Goal: Task Accomplishment & Management: Manage account settings

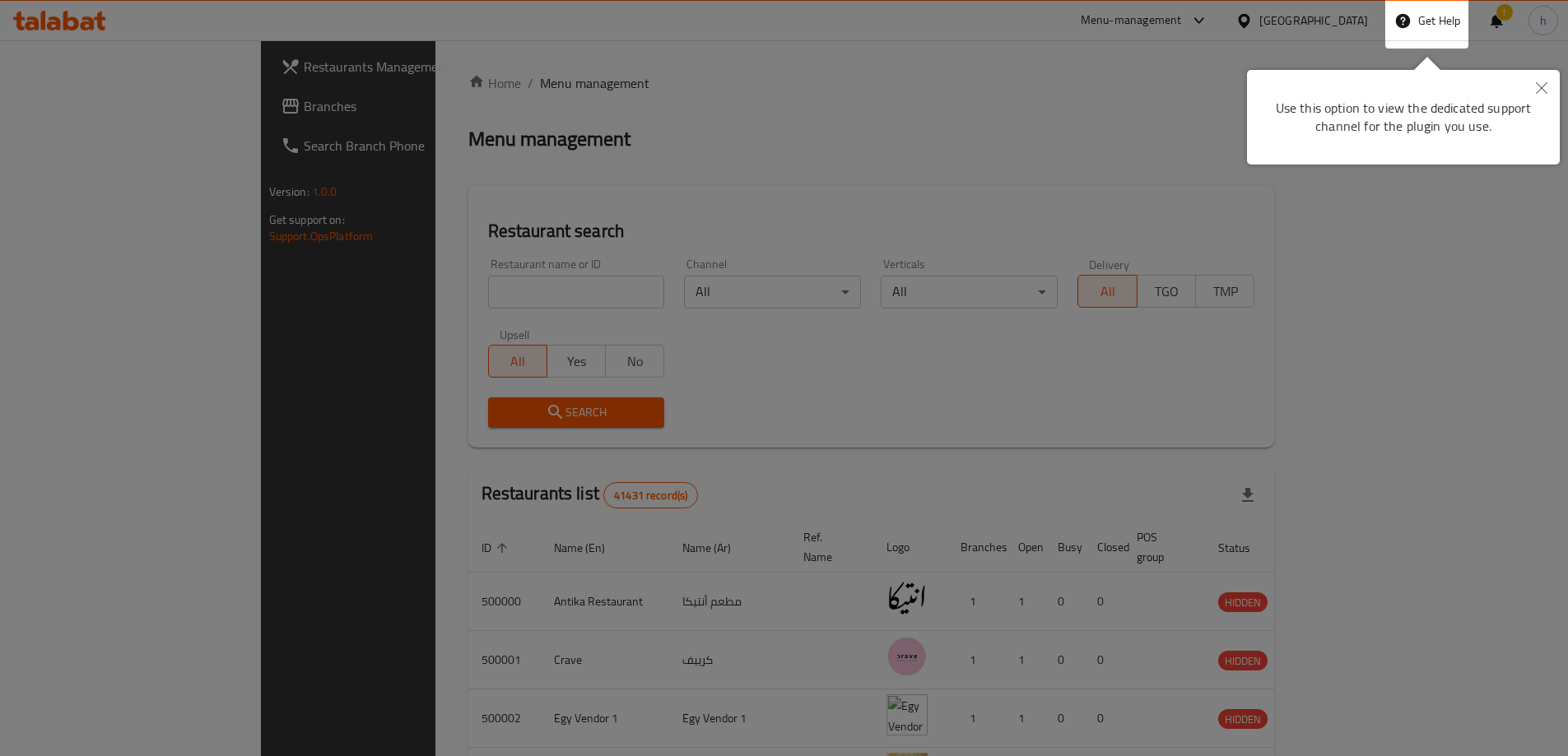
click at [292, 252] on div at bounding box center [784, 658] width 1568 height 1316
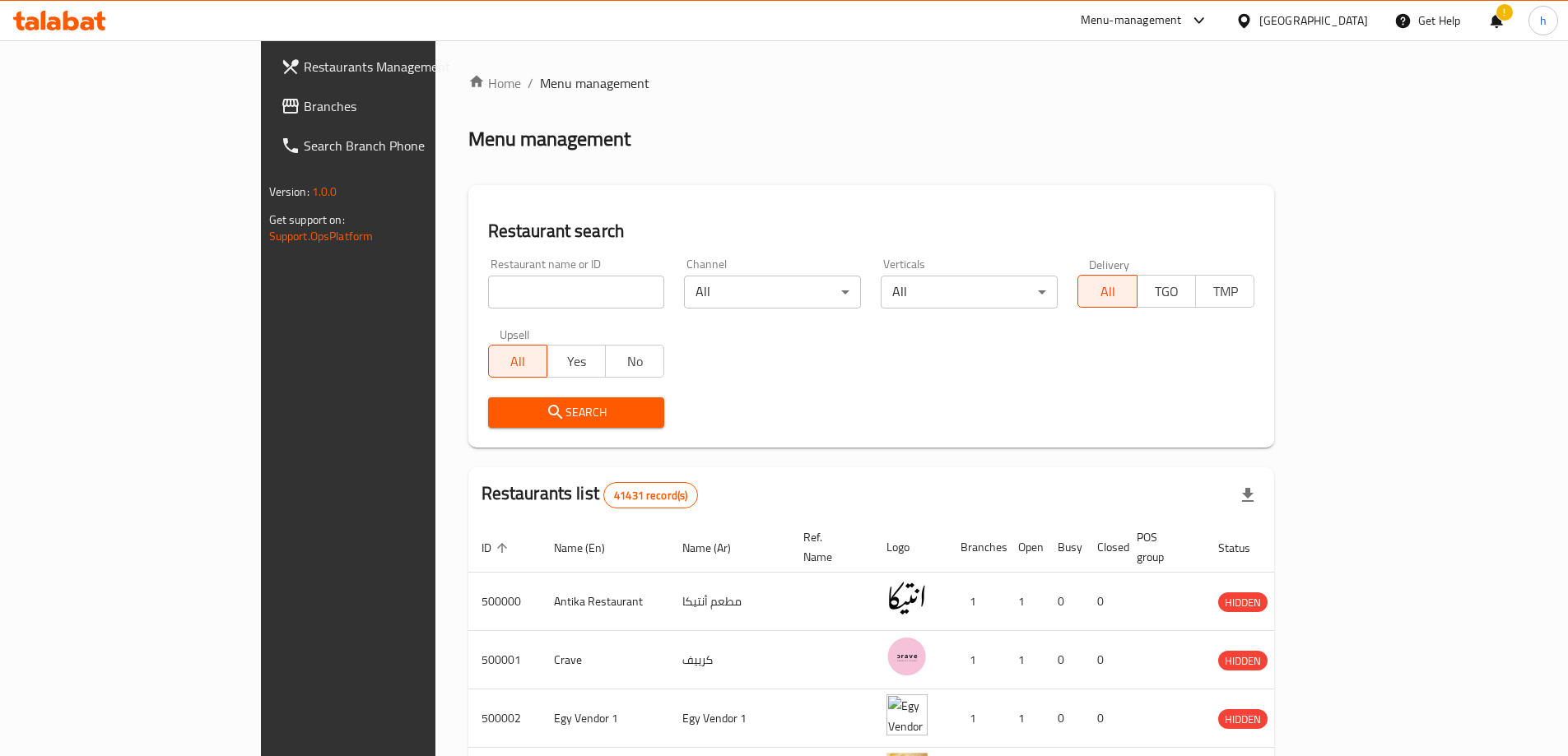
click at [1183, 24] on div "Menu-management" at bounding box center [1131, 20] width 101 height 19
click at [1259, 24] on div at bounding box center [1248, 20] width 24 height 18
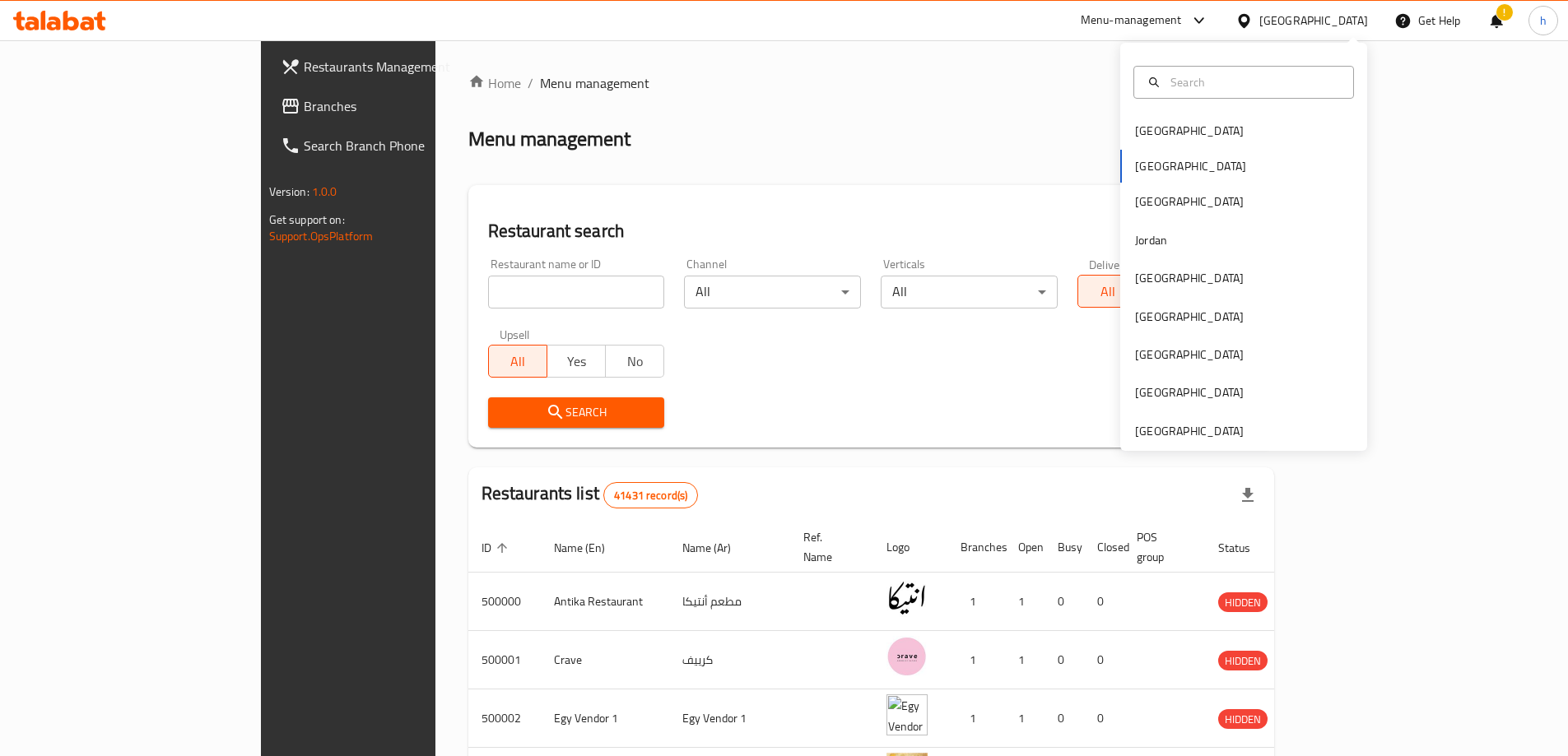
click at [1235, 442] on div "[GEOGRAPHIC_DATA] [GEOGRAPHIC_DATA] [GEOGRAPHIC_DATA] [GEOGRAPHIC_DATA] [GEOGRA…" at bounding box center [1244, 247] width 247 height 409
click at [1201, 430] on div "[GEOGRAPHIC_DATA]" at bounding box center [1189, 431] width 109 height 18
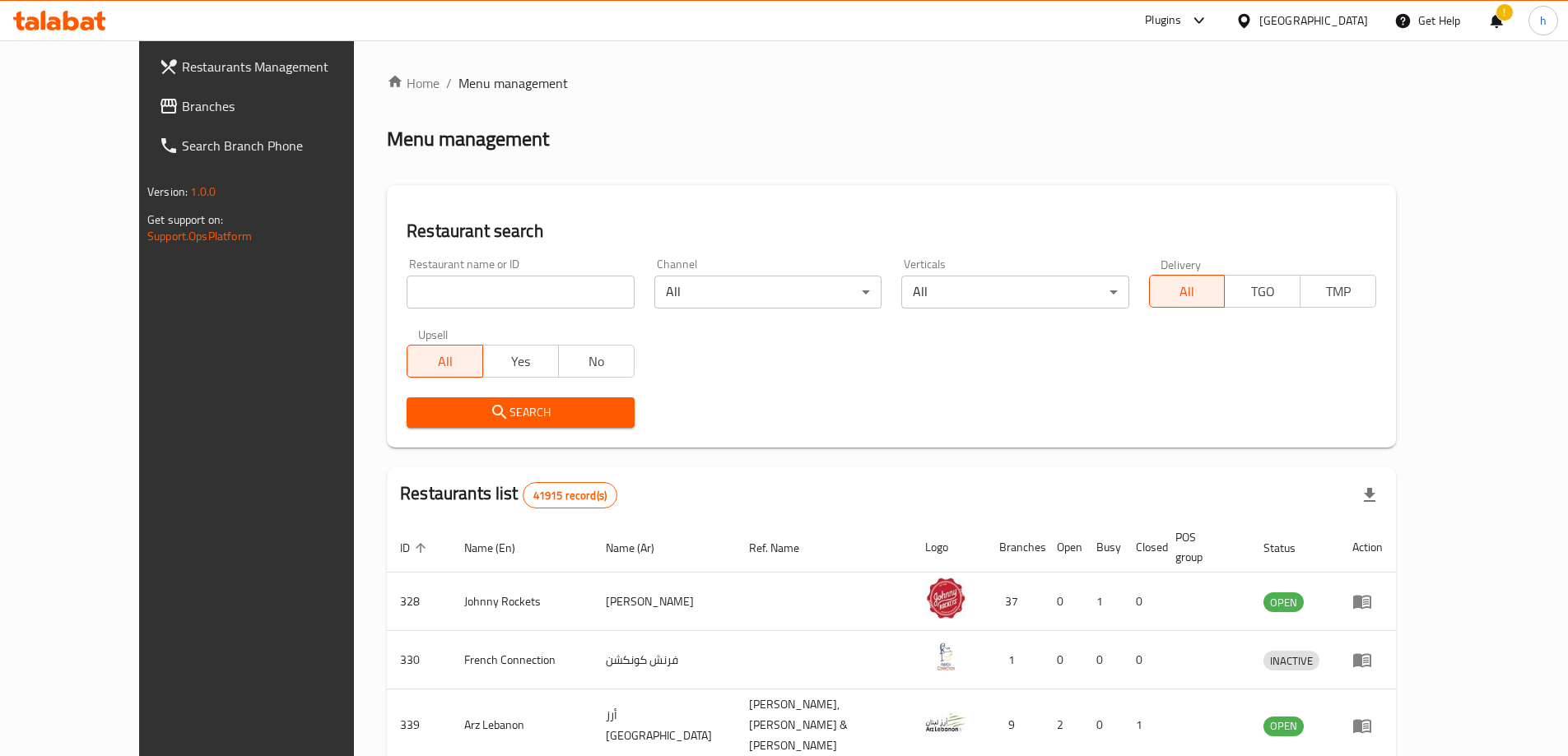
click at [83, 110] on div at bounding box center [784, 378] width 1568 height 756
click at [182, 110] on span "Branches" at bounding box center [284, 106] width 206 height 19
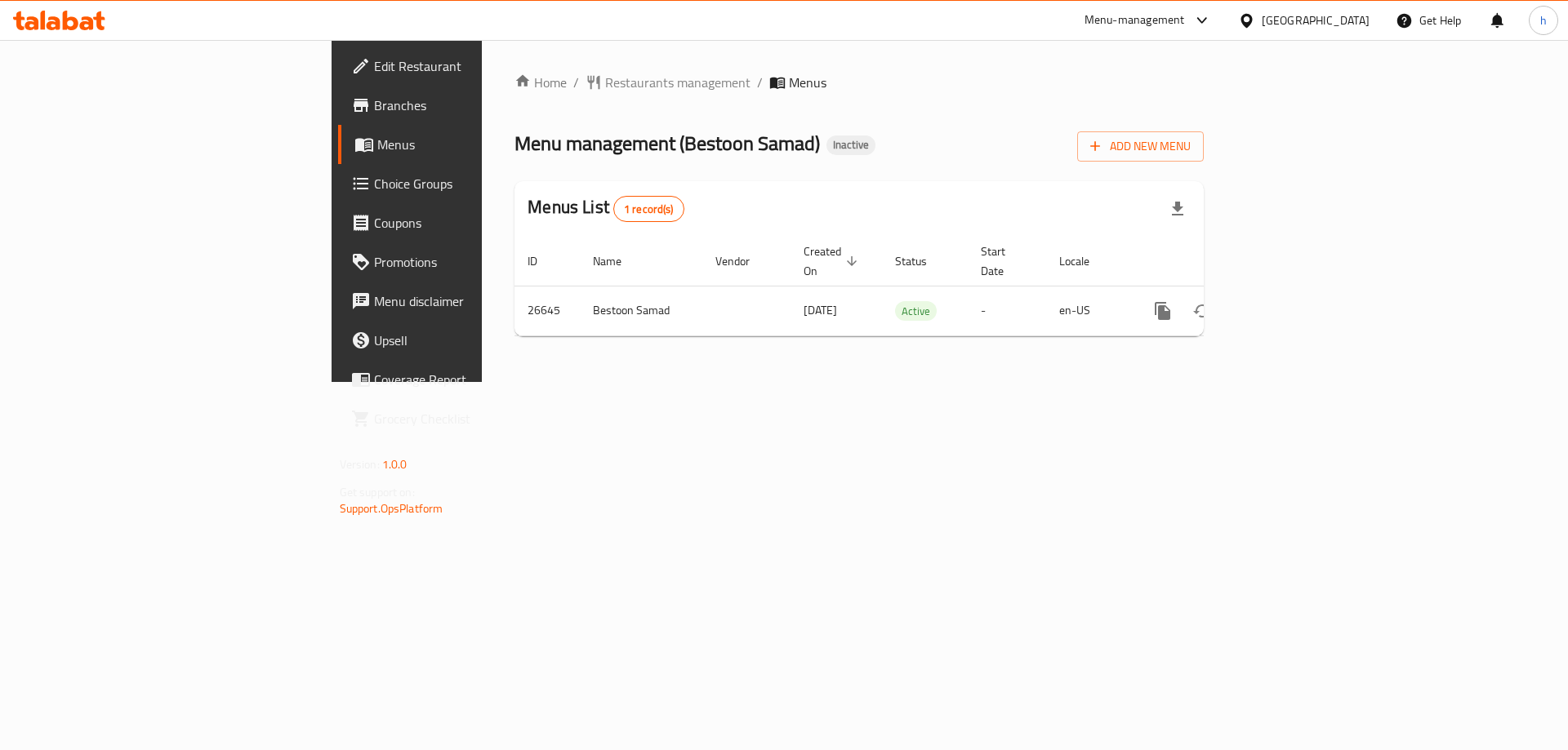
click at [374, 110] on span "Branches" at bounding box center [477, 105] width 207 height 19
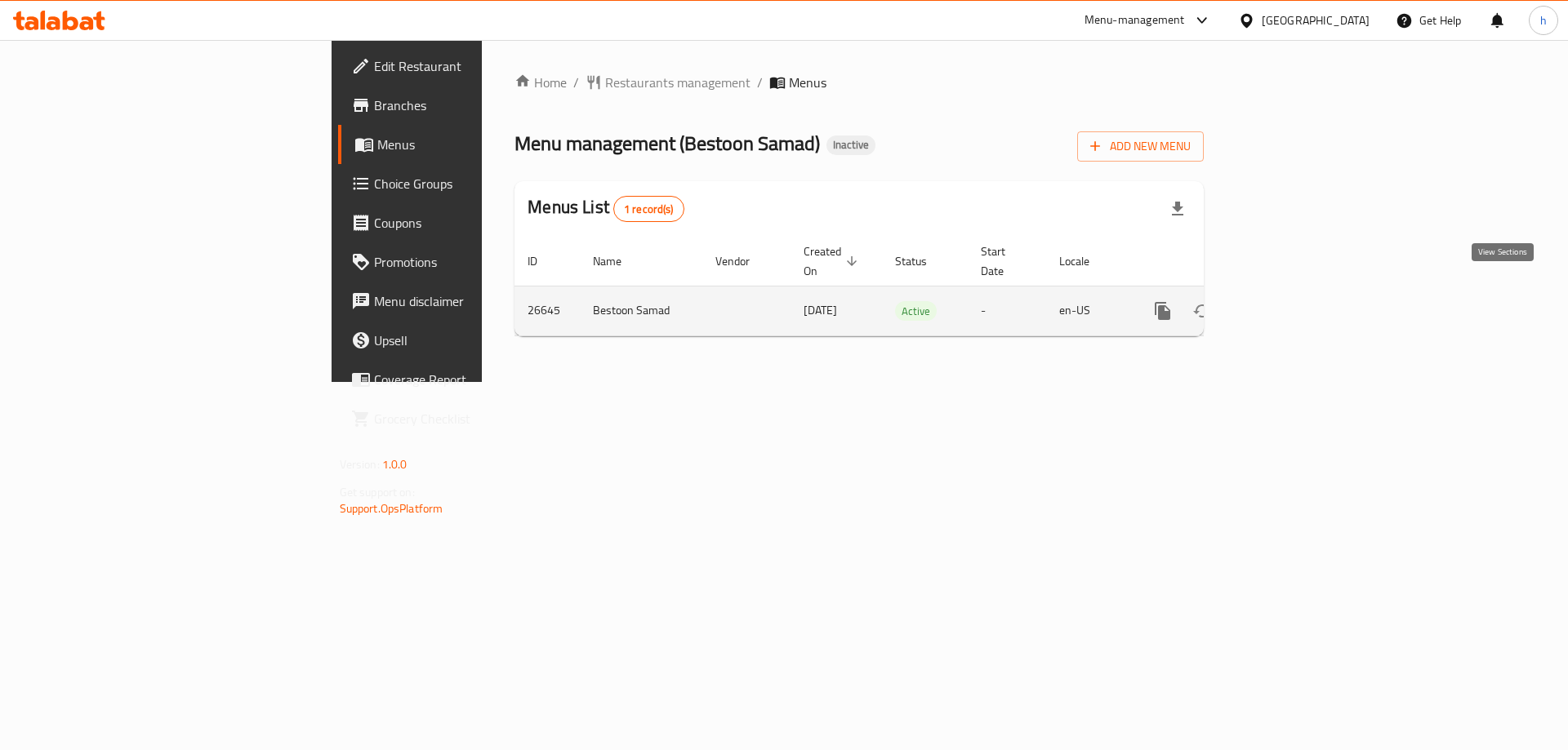
click at [1300, 292] on link "enhanced table" at bounding box center [1280, 311] width 39 height 39
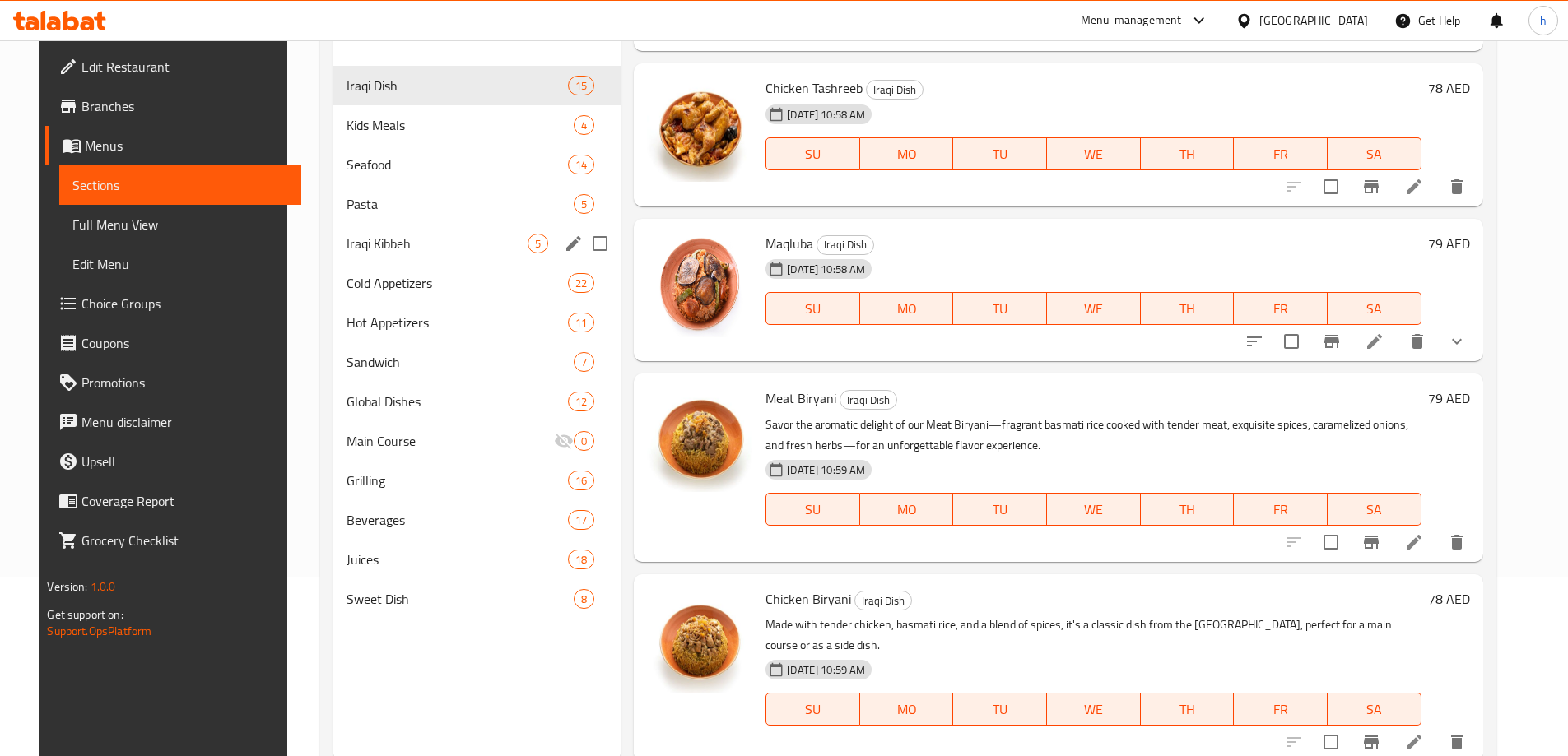
scroll to position [230, 0]
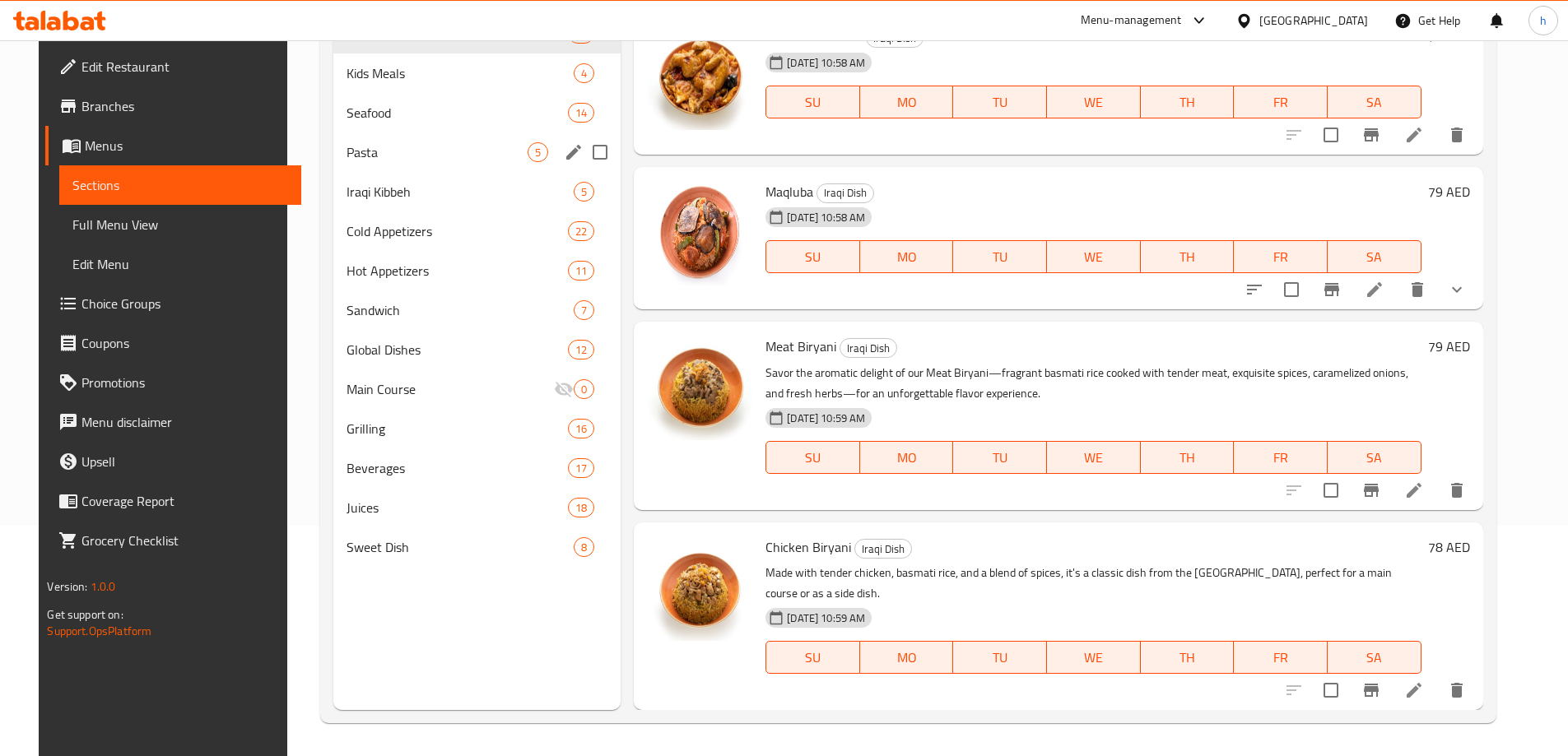
click at [380, 164] on div "Pasta 5" at bounding box center [477, 152] width 287 height 40
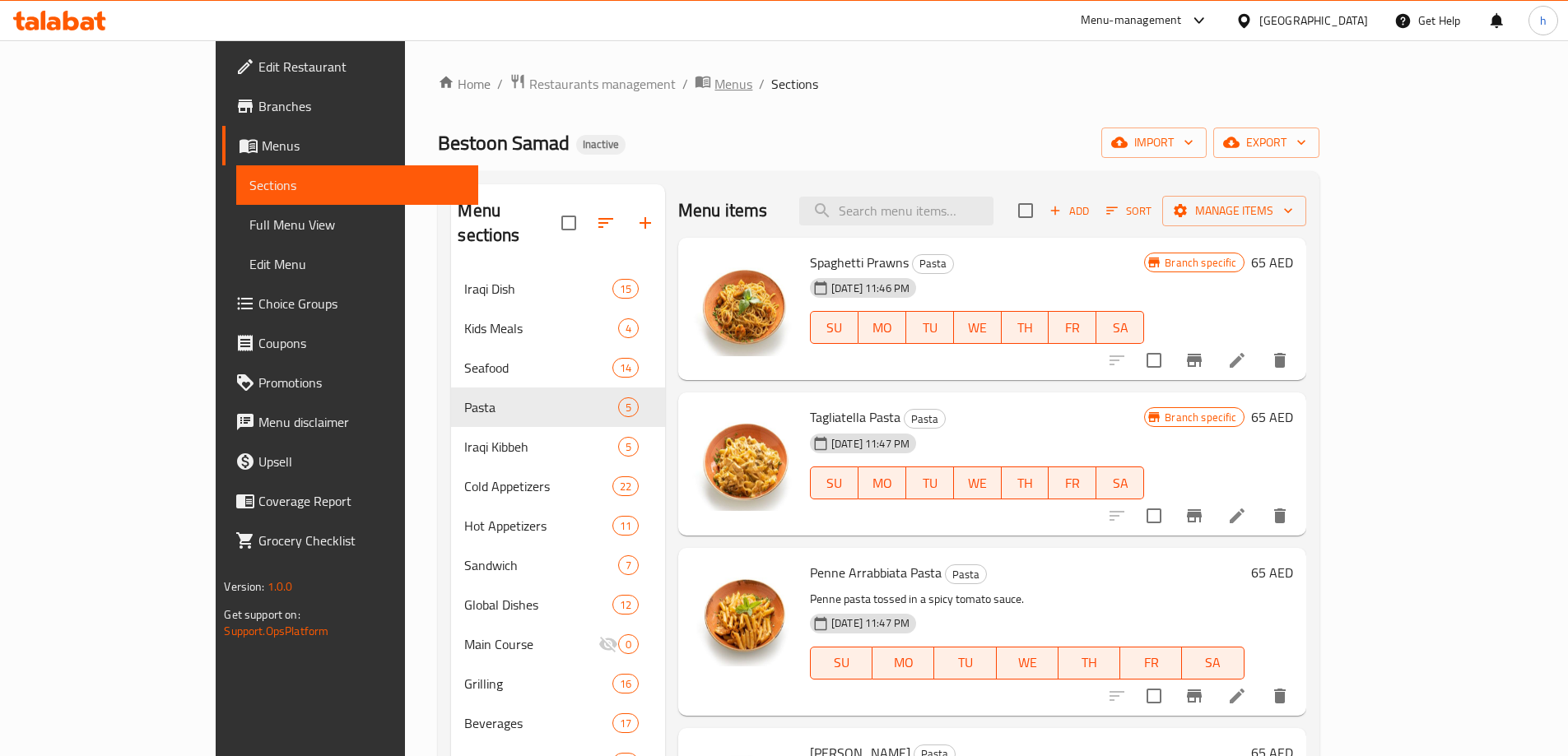
click at [715, 90] on span "Menus" at bounding box center [733, 83] width 38 height 19
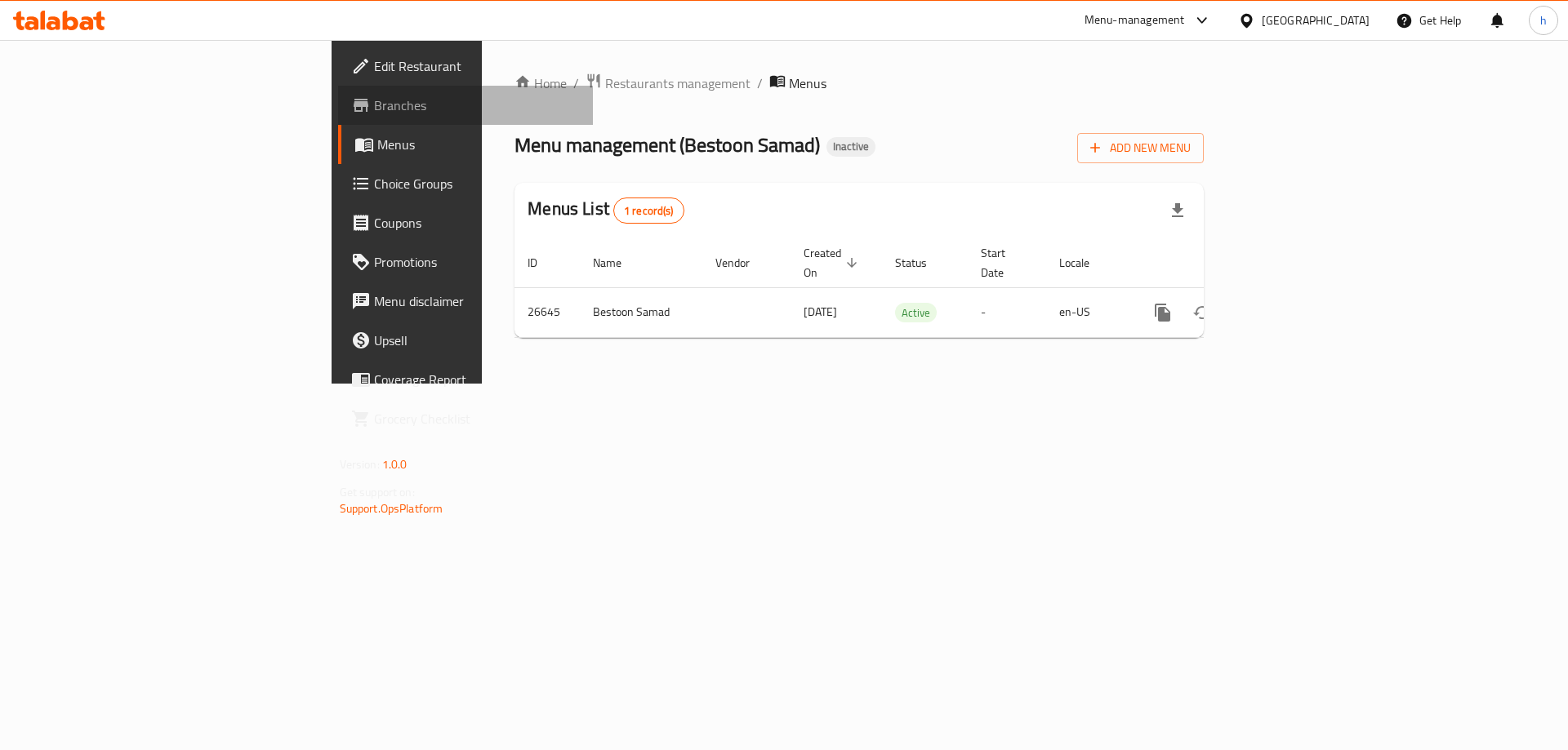
click at [374, 97] on span "Branches" at bounding box center [477, 105] width 207 height 19
